Goal: Task Accomplishment & Management: Complete application form

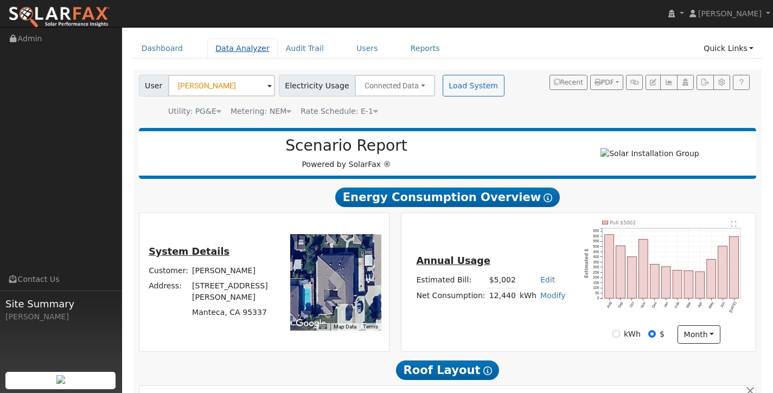
scroll to position [35, 0]
click at [153, 46] on link "Dashboard" at bounding box center [162, 49] width 58 height 20
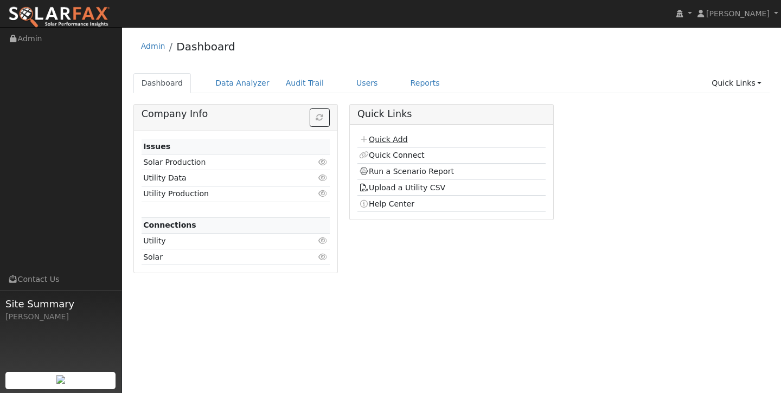
click at [385, 137] on link "Quick Add" at bounding box center [383, 139] width 48 height 9
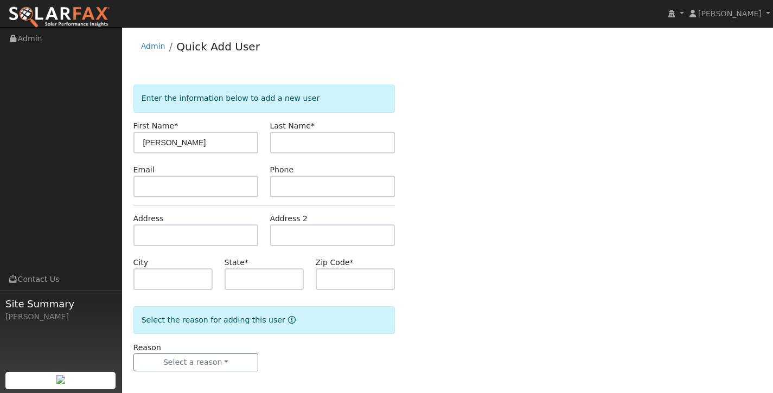
type input "[PERSON_NAME]"
click at [284, 138] on input "text" at bounding box center [332, 143] width 125 height 22
type input "Willing"
click at [207, 189] on input "text" at bounding box center [195, 187] width 125 height 22
click at [204, 247] on form "Enter the information below to add a new user First Name * Lara Last Name * Wil…" at bounding box center [264, 239] width 262 height 309
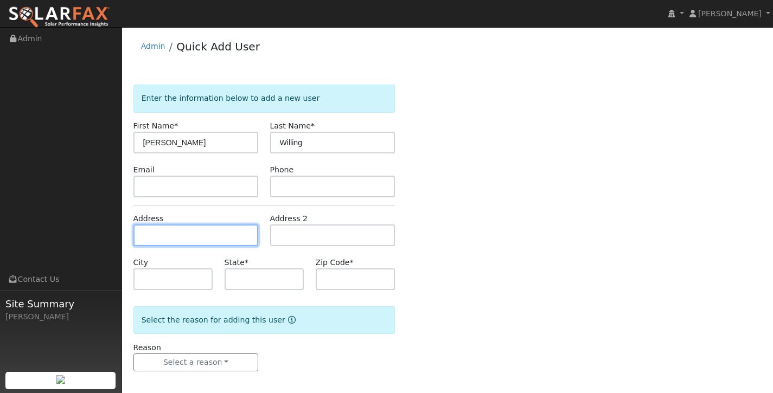
click at [208, 232] on input "text" at bounding box center [195, 236] width 125 height 22
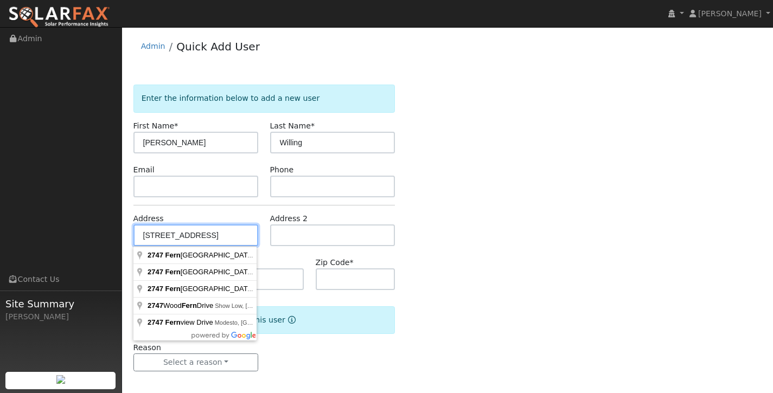
type input "2747 Fern Meadow Avenue"
type input "Manteca"
type input "CA"
type input "95336"
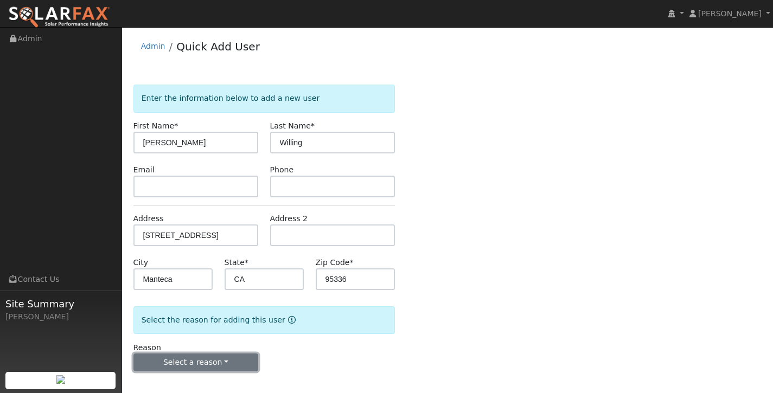
click at [229, 365] on button "Select a reason" at bounding box center [195, 363] width 125 height 18
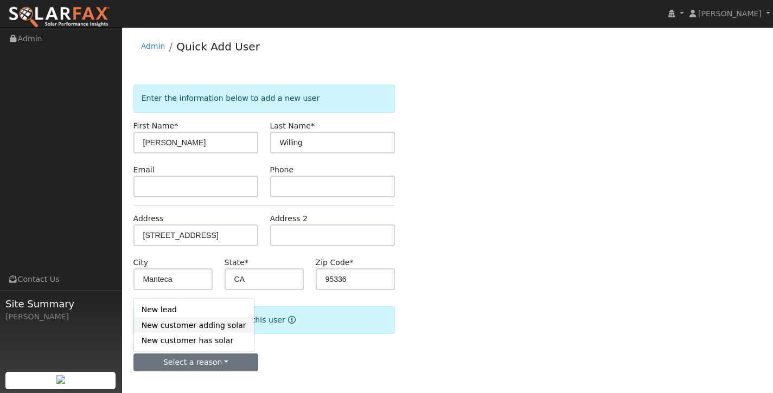
click at [219, 318] on link "New customer adding solar" at bounding box center [194, 325] width 120 height 15
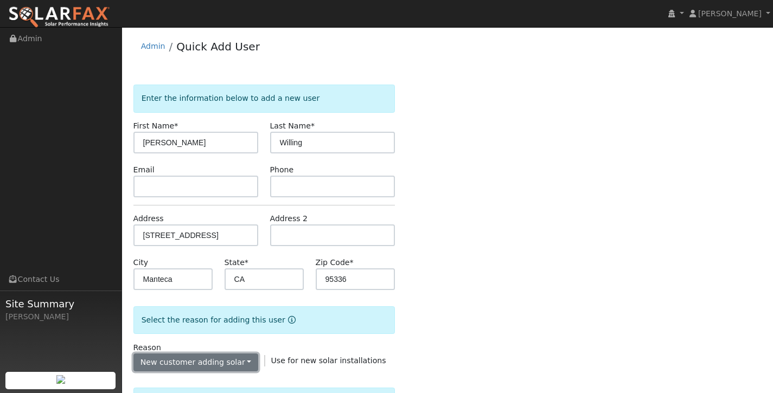
click at [219, 355] on button "New customer adding solar" at bounding box center [195, 363] width 125 height 18
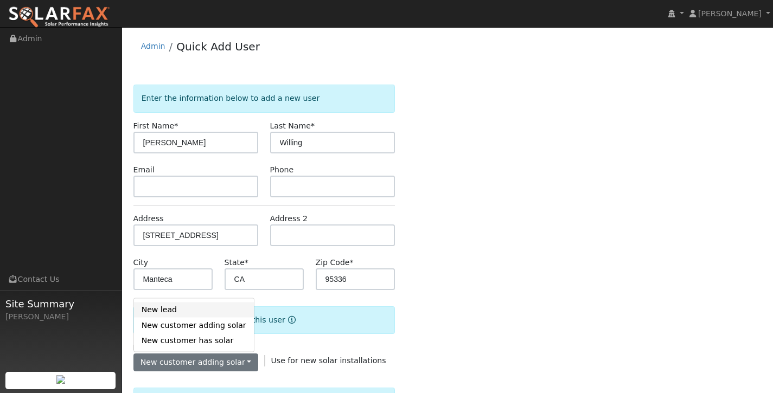
click at [218, 315] on link "New lead" at bounding box center [194, 309] width 120 height 15
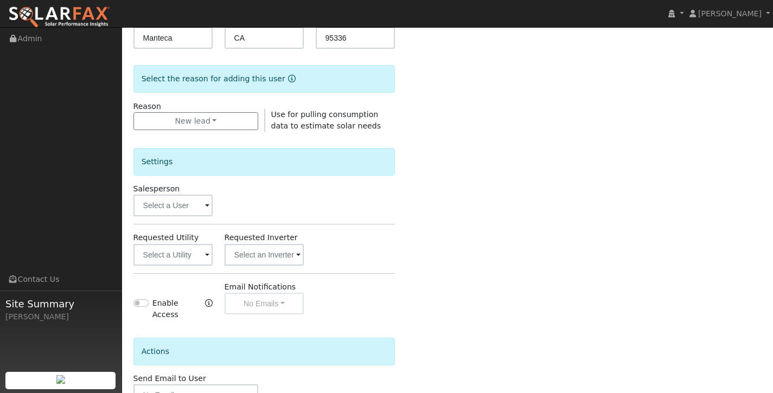
scroll to position [253, 0]
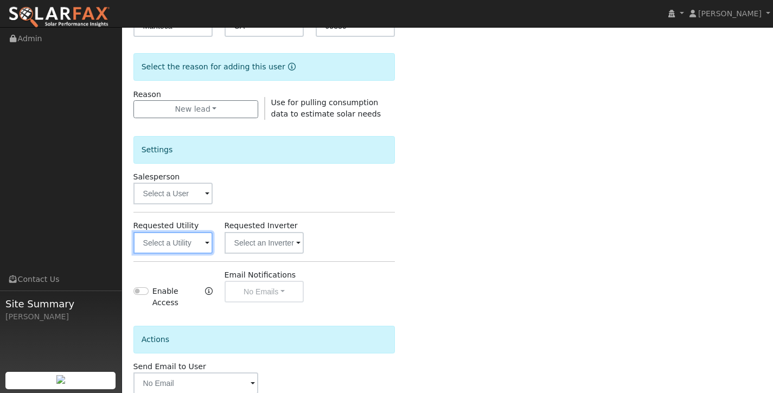
click at [193, 247] on input "text" at bounding box center [173, 243] width 80 height 22
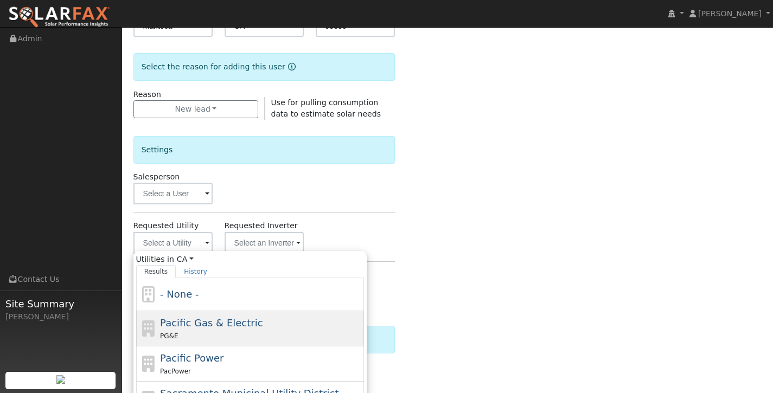
click at [224, 333] on div "PG&E" at bounding box center [260, 335] width 201 height 11
type input "Pacific Gas & Electric"
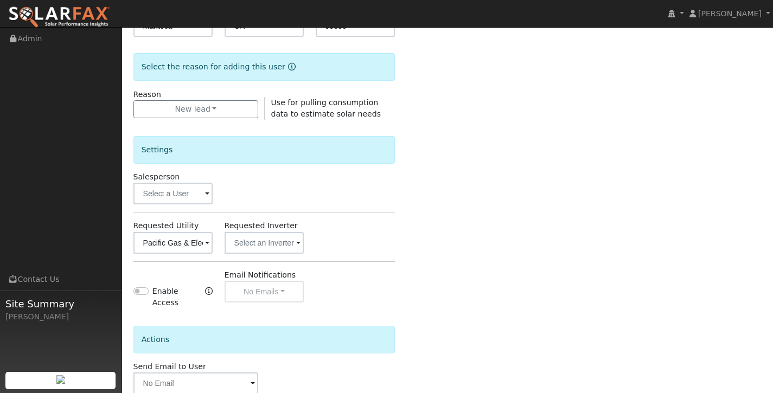
scroll to position [316, 0]
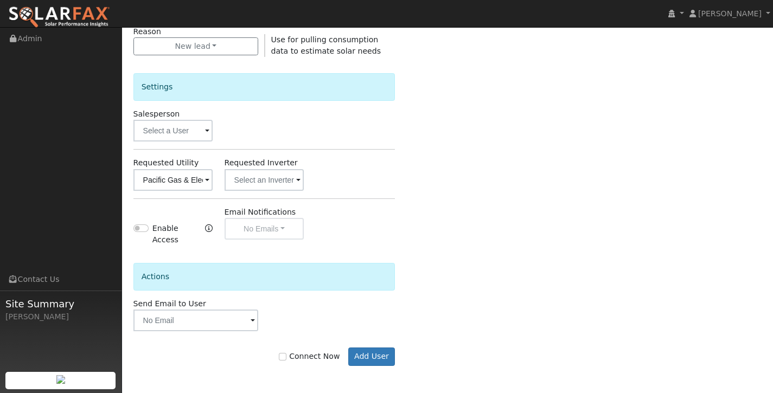
click at [285, 352] on label "Connect Now" at bounding box center [309, 356] width 61 height 11
click at [285, 353] on input "Connect Now" at bounding box center [283, 357] width 8 height 8
checkbox input "true"
click at [389, 353] on button "Add User" at bounding box center [371, 357] width 47 height 18
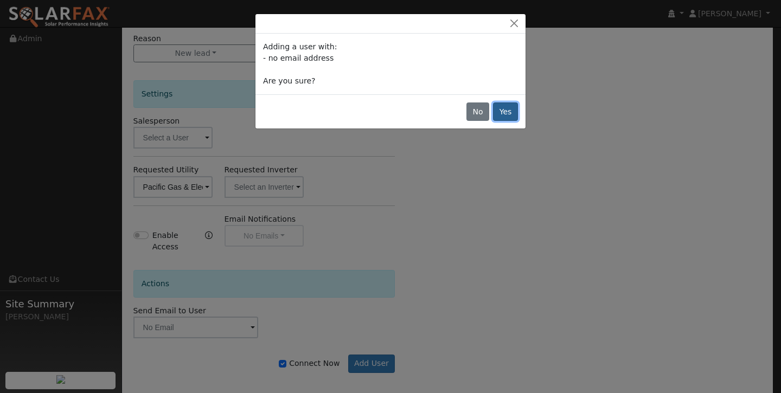
click at [509, 106] on button "Yes" at bounding box center [505, 112] width 25 height 18
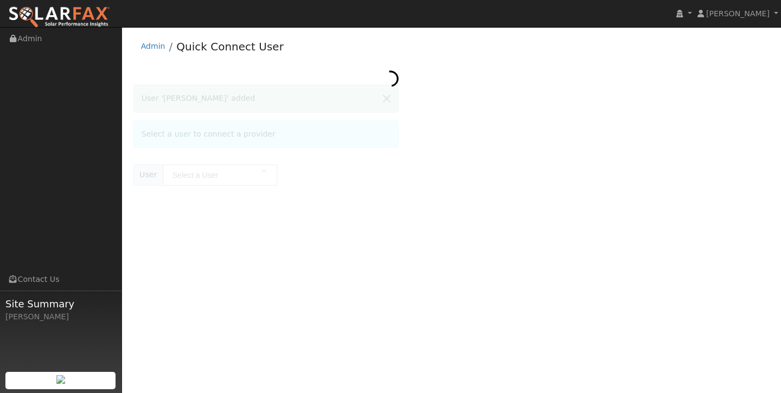
type input "[PERSON_NAME]"
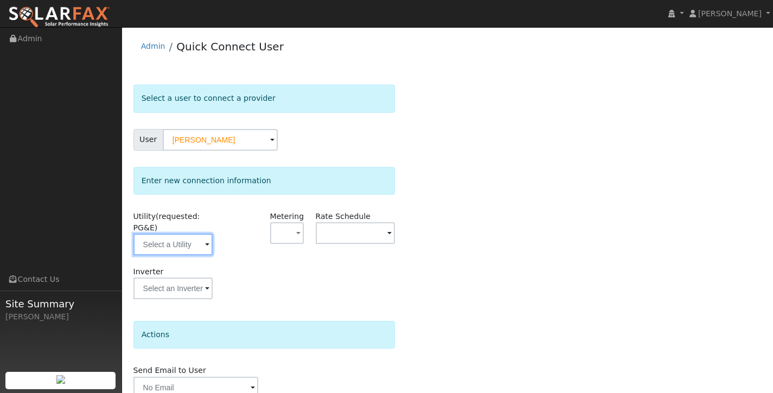
click at [170, 242] on input "text" at bounding box center [173, 245] width 80 height 22
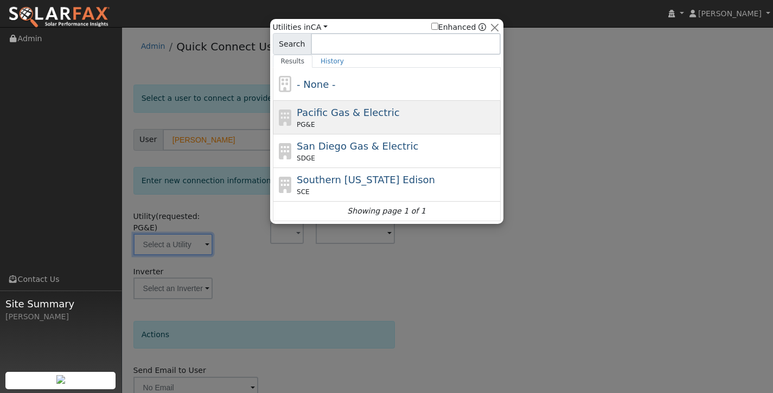
click at [317, 123] on div "PG&E" at bounding box center [397, 125] width 201 height 10
type input "PG&E"
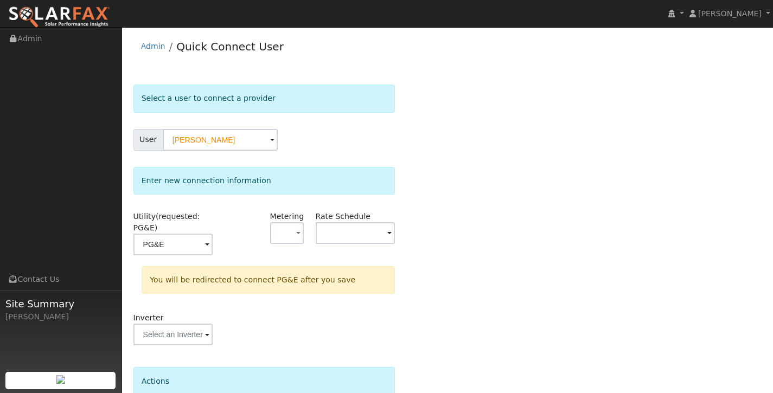
scroll to position [97, 0]
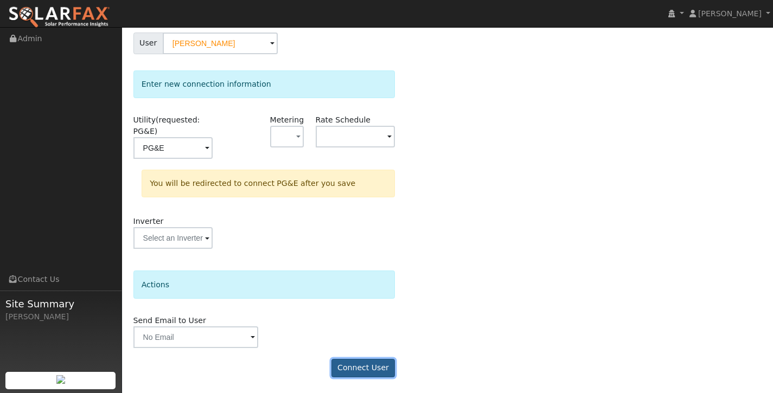
click at [361, 363] on button "Connect User" at bounding box center [363, 368] width 64 height 18
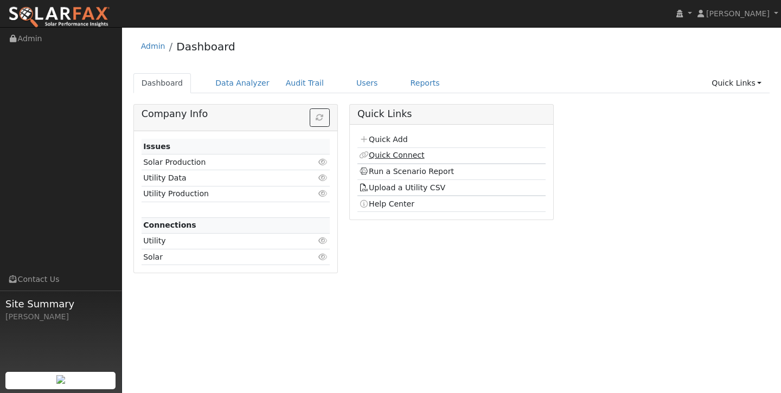
click at [402, 158] on link "Quick Connect" at bounding box center [391, 155] width 65 height 9
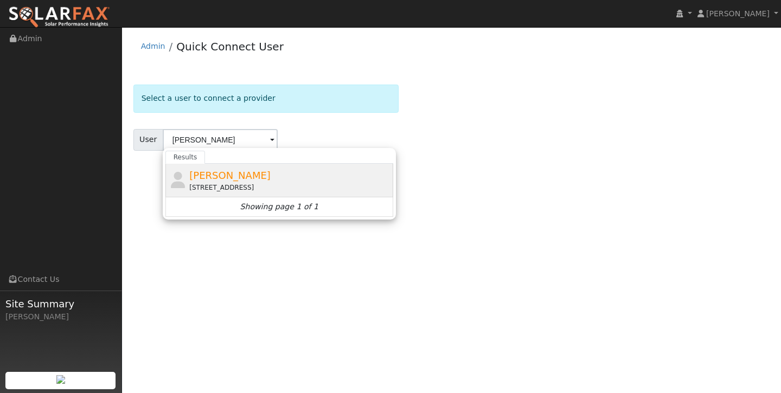
click at [324, 181] on div "[PERSON_NAME] [STREET_ADDRESS][PERSON_NAME]" at bounding box center [289, 180] width 201 height 24
type input "[PERSON_NAME]"
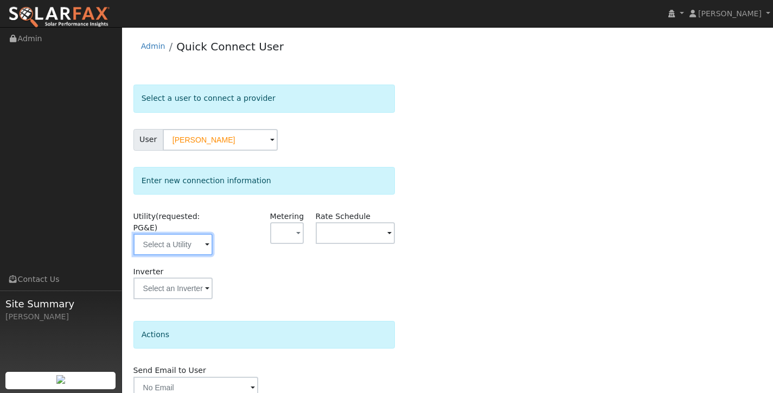
click at [203, 238] on input "text" at bounding box center [173, 245] width 80 height 22
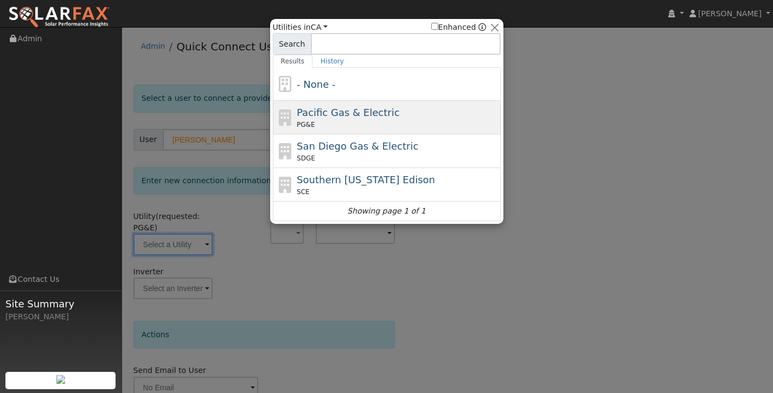
click at [366, 126] on div "PG&E" at bounding box center [397, 125] width 201 height 10
type input "PG&E"
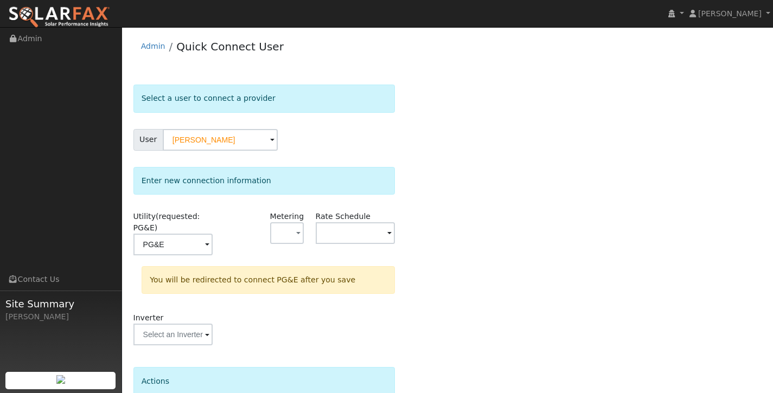
scroll to position [97, 0]
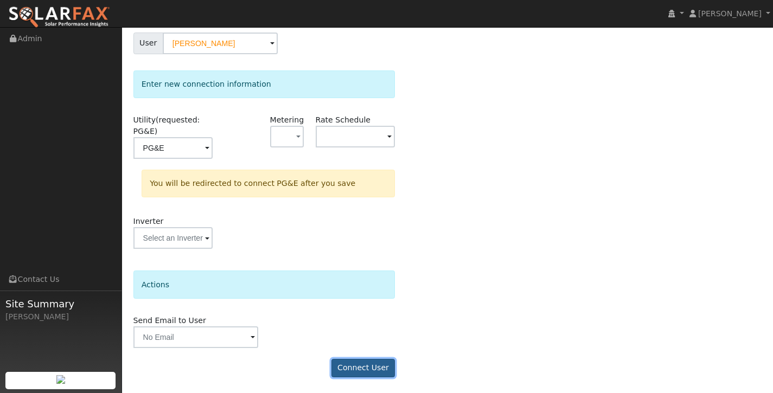
click at [350, 369] on button "Connect User" at bounding box center [363, 368] width 64 height 18
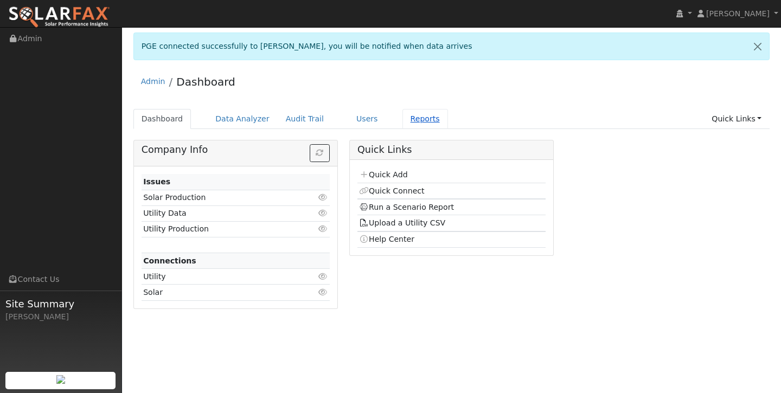
click at [415, 119] on link "Reports" at bounding box center [425, 119] width 46 height 20
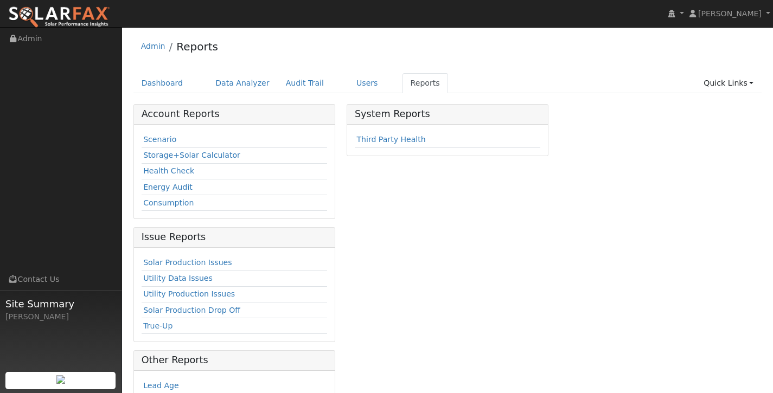
click at [148, 146] on td "Scenario" at bounding box center [235, 140] width 186 height 16
click at [157, 141] on link "Scenario" at bounding box center [159, 139] width 33 height 9
click at [169, 137] on link "Scenario" at bounding box center [159, 139] width 33 height 9
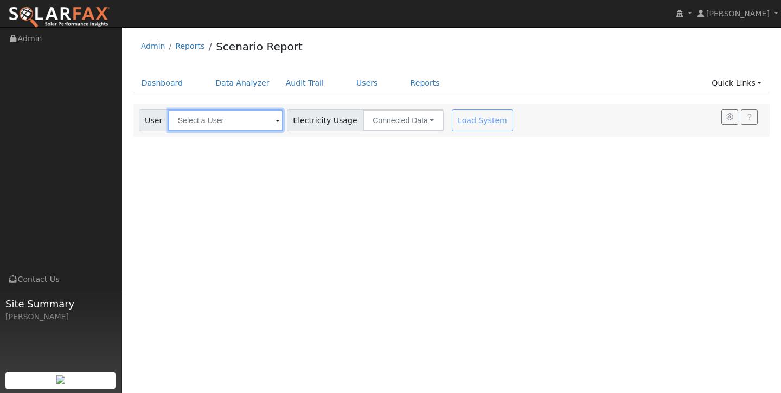
click at [210, 126] on input "text" at bounding box center [225, 121] width 115 height 22
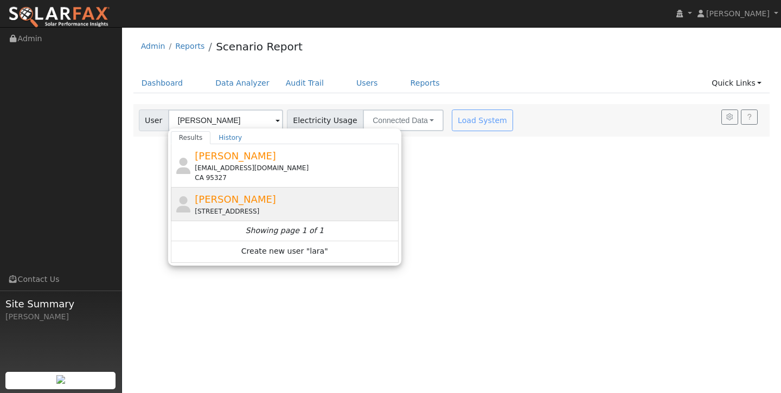
click at [239, 194] on span "[PERSON_NAME]" at bounding box center [235, 199] width 81 height 11
type input "[PERSON_NAME]"
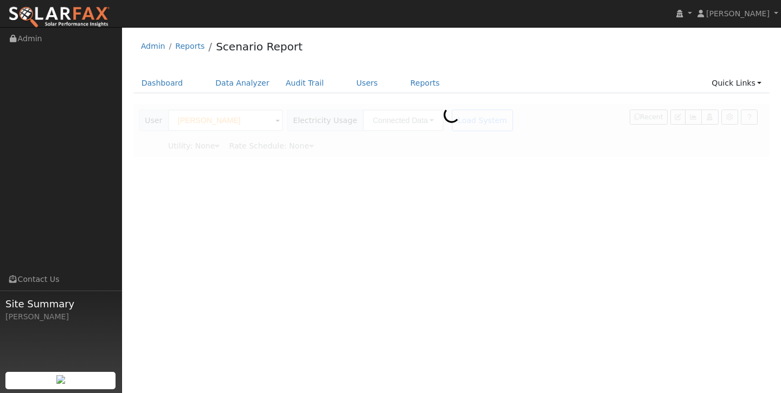
type input "Pacific Gas & Electric"
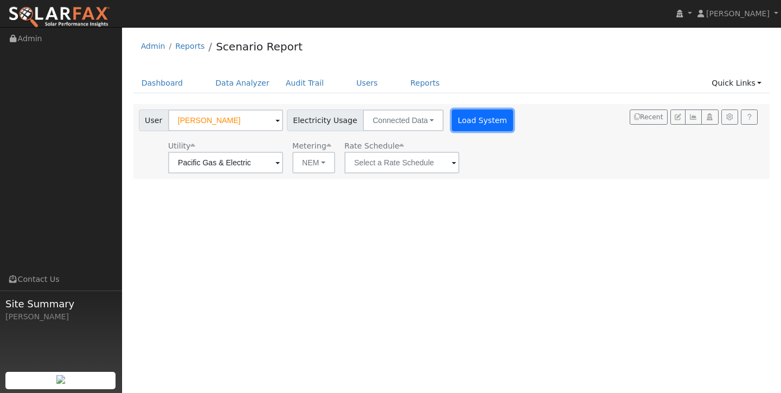
click at [452, 121] on button "Load System" at bounding box center [483, 121] width 62 height 22
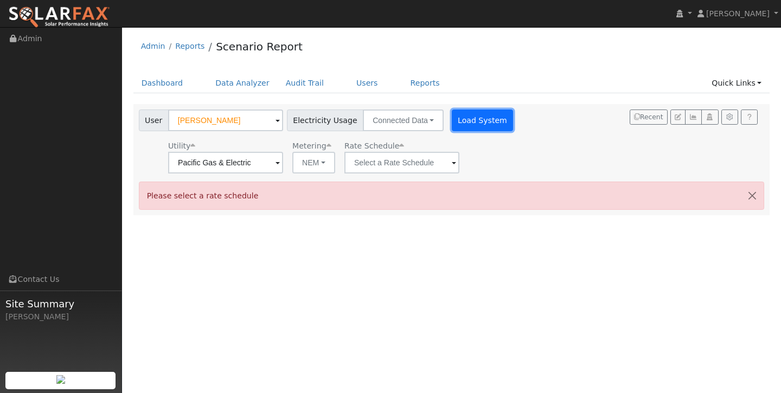
click at [456, 120] on button "Load System" at bounding box center [483, 121] width 62 height 22
click at [753, 191] on button "button" at bounding box center [752, 195] width 23 height 27
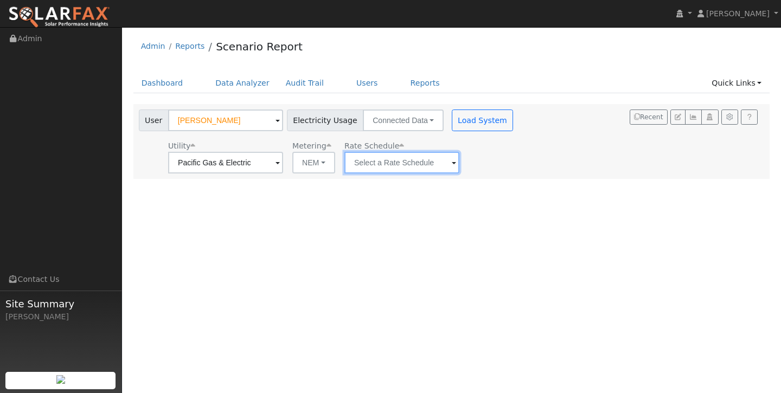
click at [283, 161] on input "text" at bounding box center [225, 163] width 115 height 22
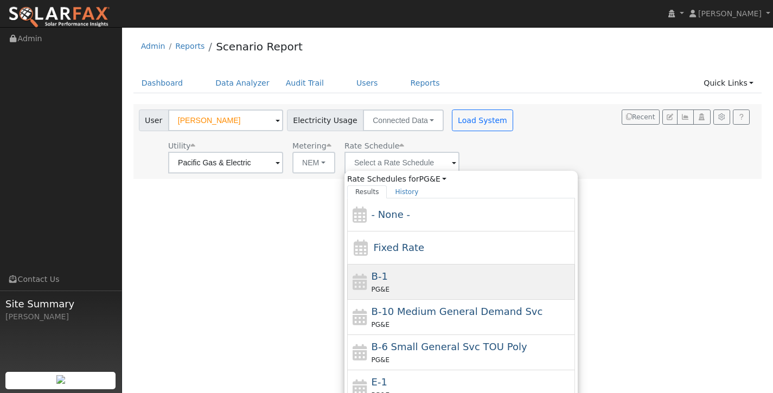
click at [426, 279] on div "B-1 PG&E" at bounding box center [472, 282] width 201 height 26
type input "B-1"
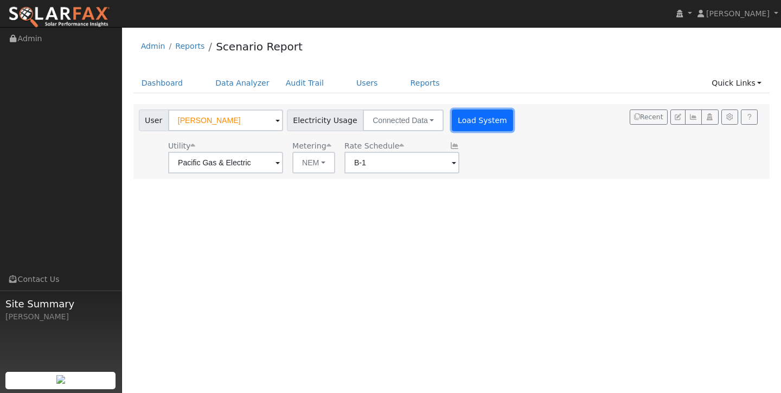
click at [464, 121] on button "Load System" at bounding box center [483, 121] width 62 height 22
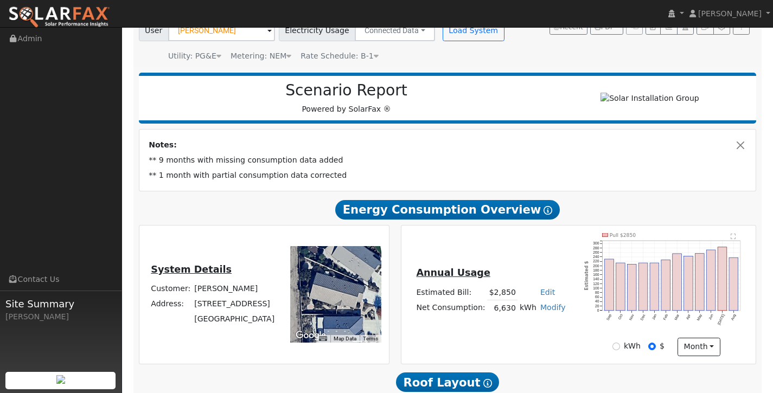
scroll to position [89, 0]
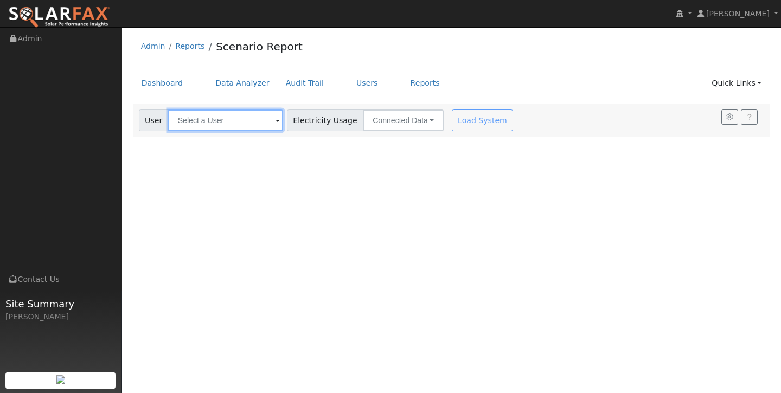
click at [239, 119] on input "text" at bounding box center [225, 121] width 115 height 22
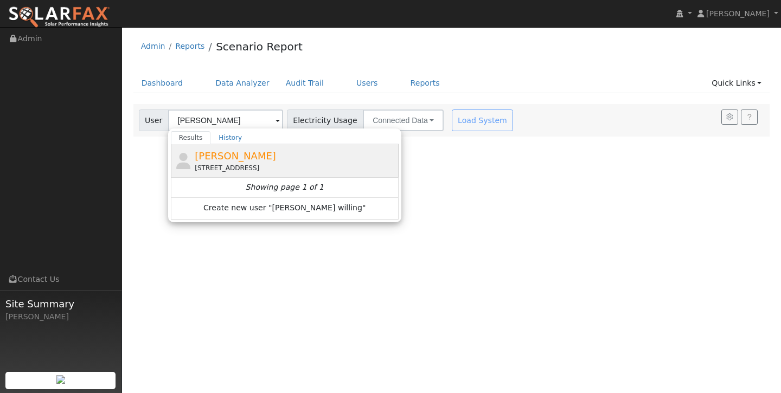
click at [209, 155] on span "[PERSON_NAME]" at bounding box center [235, 155] width 81 height 11
type input "[PERSON_NAME]"
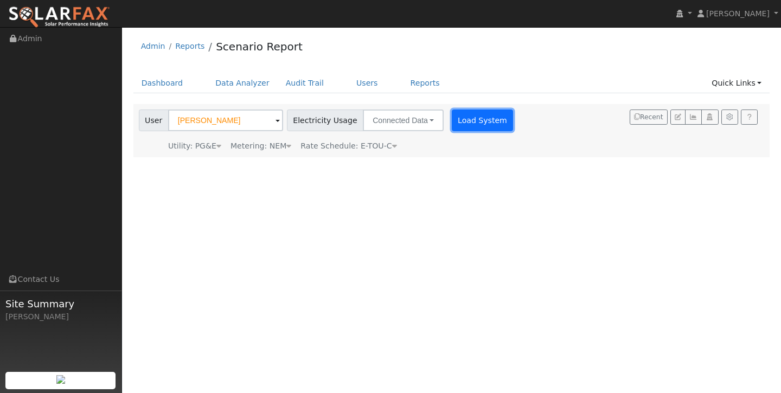
click at [462, 120] on button "Load System" at bounding box center [483, 121] width 62 height 22
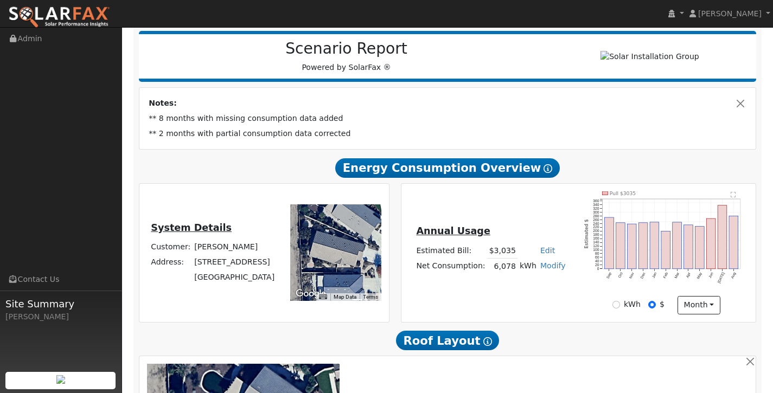
scroll to position [131, 0]
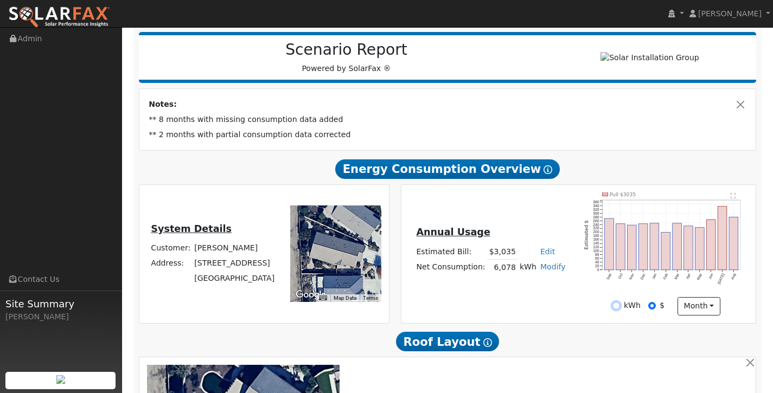
click at [617, 310] on input "kWh" at bounding box center [616, 306] width 8 height 8
radio input "true"
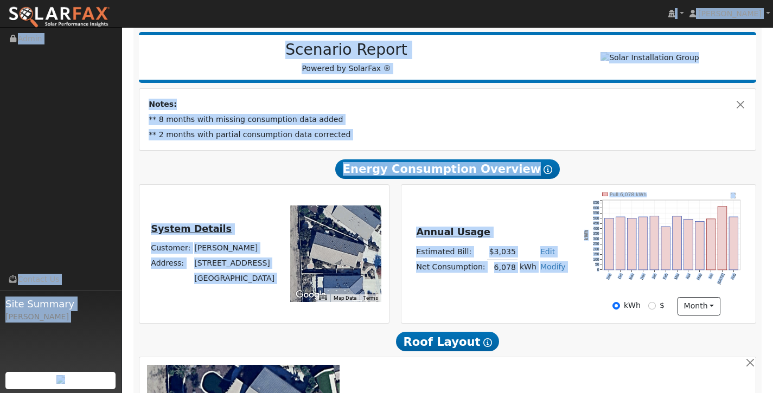
scroll to position [108, 0]
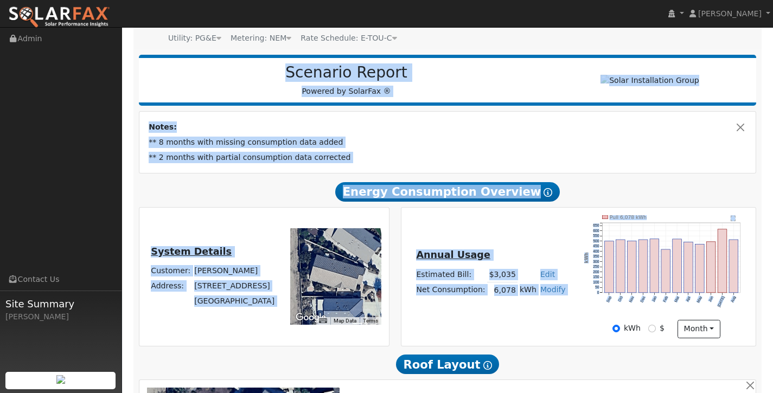
drag, startPoint x: 634, startPoint y: 23, endPoint x: 616, endPoint y: -9, distance: 36.4
click at [616, 0] on html "installed Rylan Kerr Rylan Kerr Profile My Company Help Center Terms Of Service…" at bounding box center [386, 357] width 773 height 931
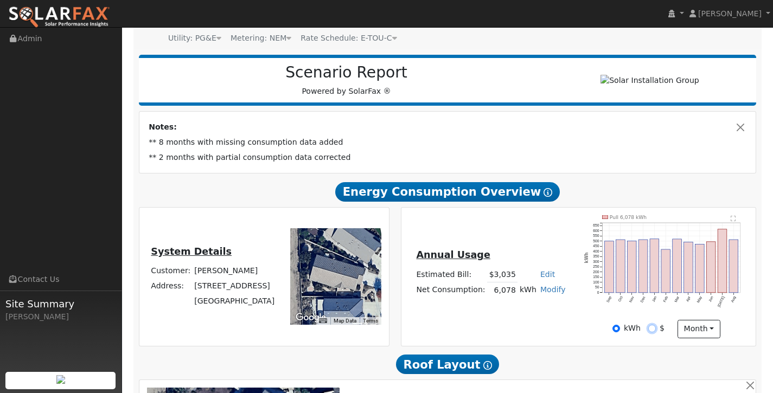
click at [654, 332] on input "$" at bounding box center [652, 329] width 8 height 8
radio input "true"
radio input "false"
click at [728, 271] on icon "Pull $3035 Sep Oct Nov Dec Jan Feb Mar Apr May Jun Jul Aug 0 20 40 60 80 100 12…" at bounding box center [666, 267] width 164 height 104
